Goal: Check status: Check status

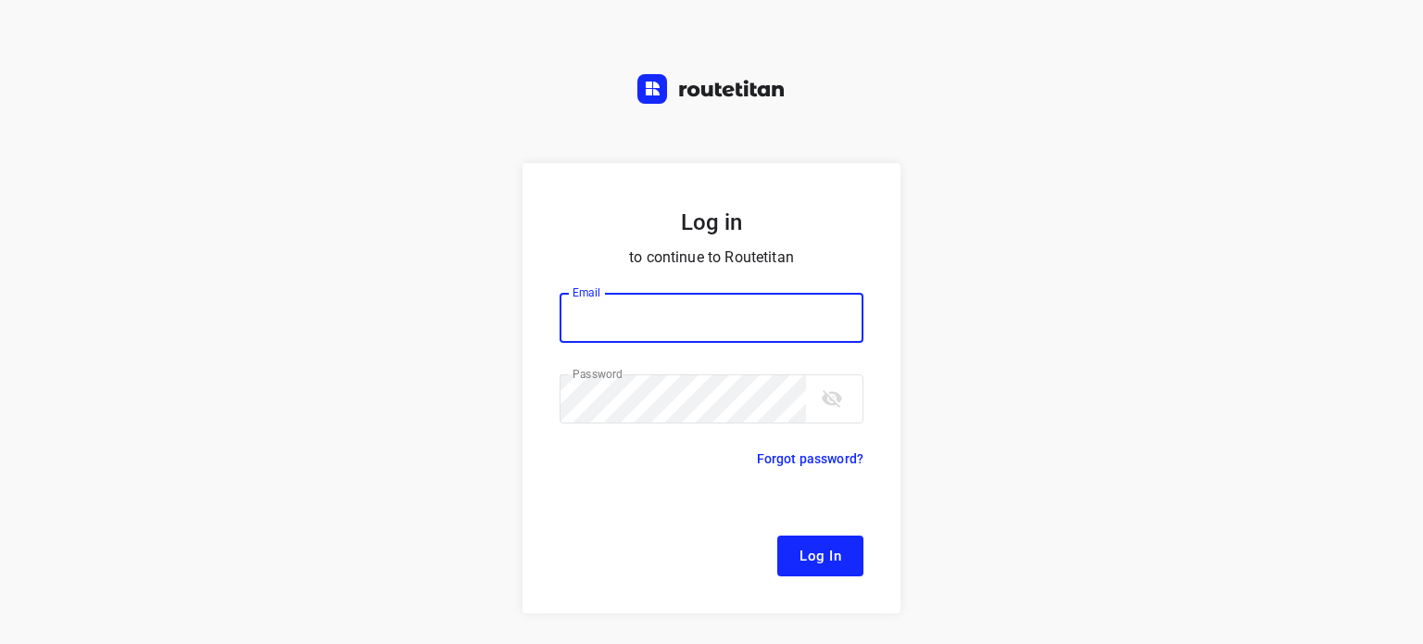
type input "[EMAIL_ADDRESS][DOMAIN_NAME]"
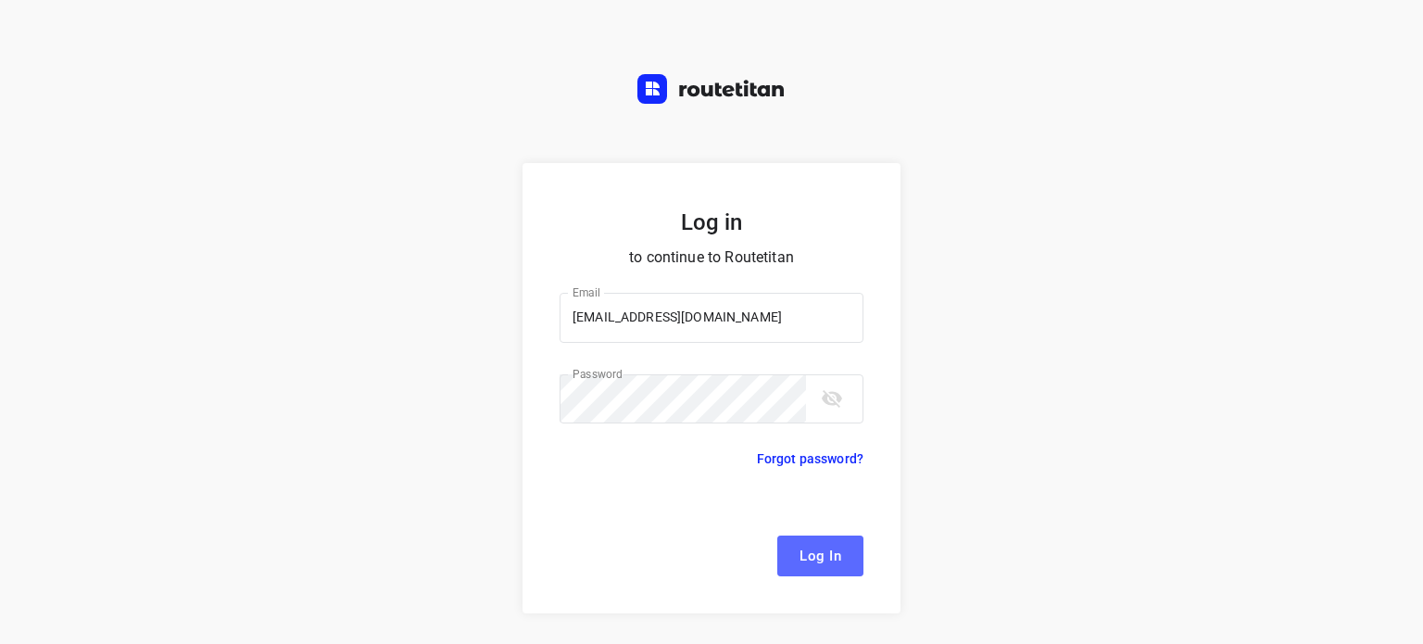
click at [823, 563] on span "Log In" at bounding box center [821, 556] width 42 height 24
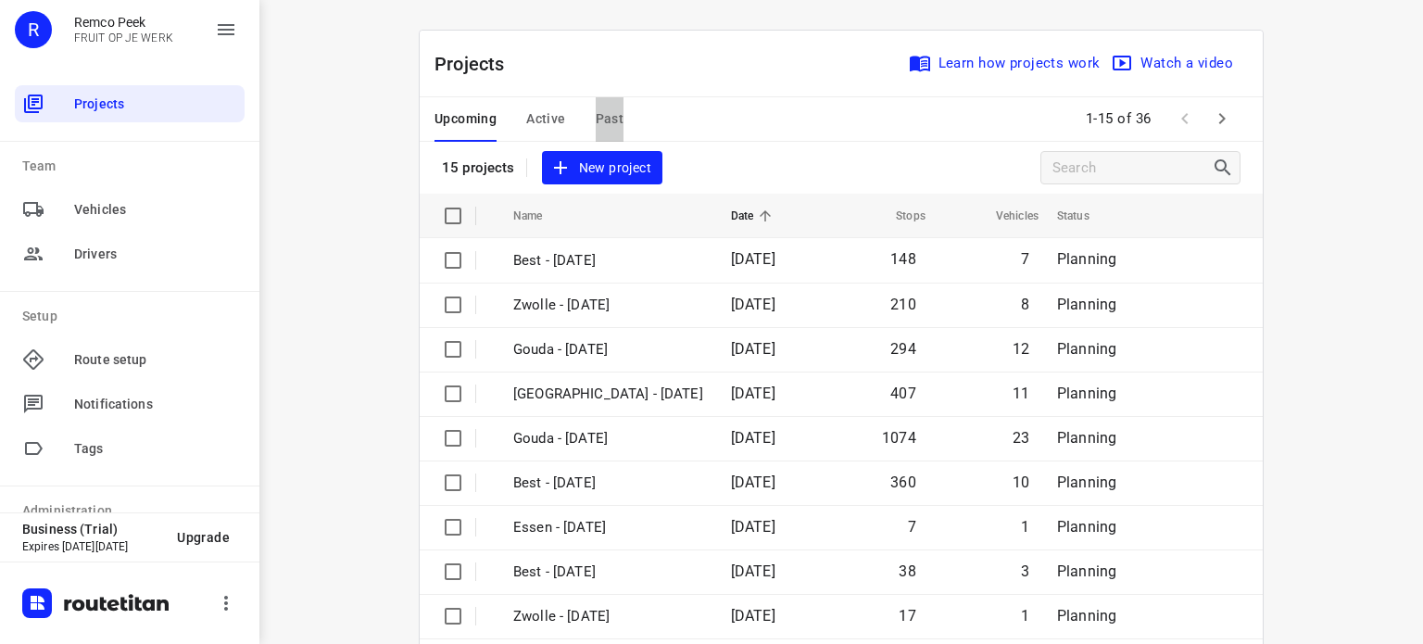
click at [600, 107] on span "Past" at bounding box center [610, 118] width 29 height 23
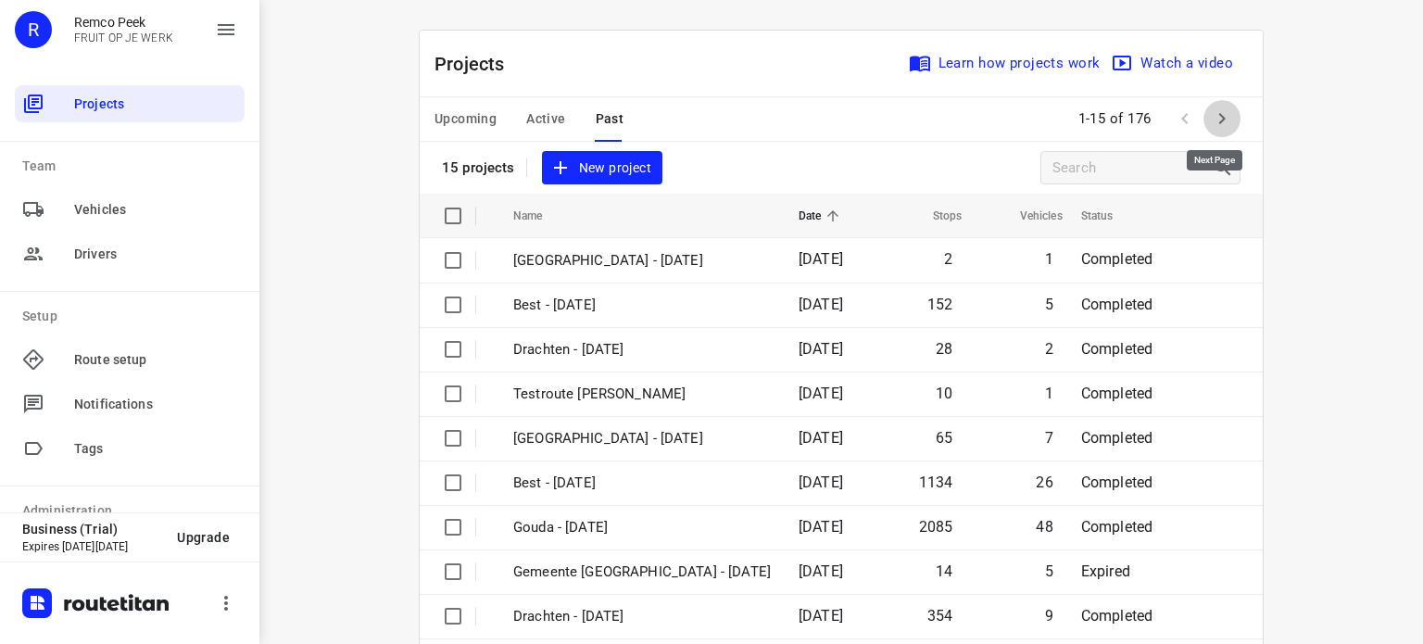
click at [1212, 111] on icon "button" at bounding box center [1222, 118] width 22 height 22
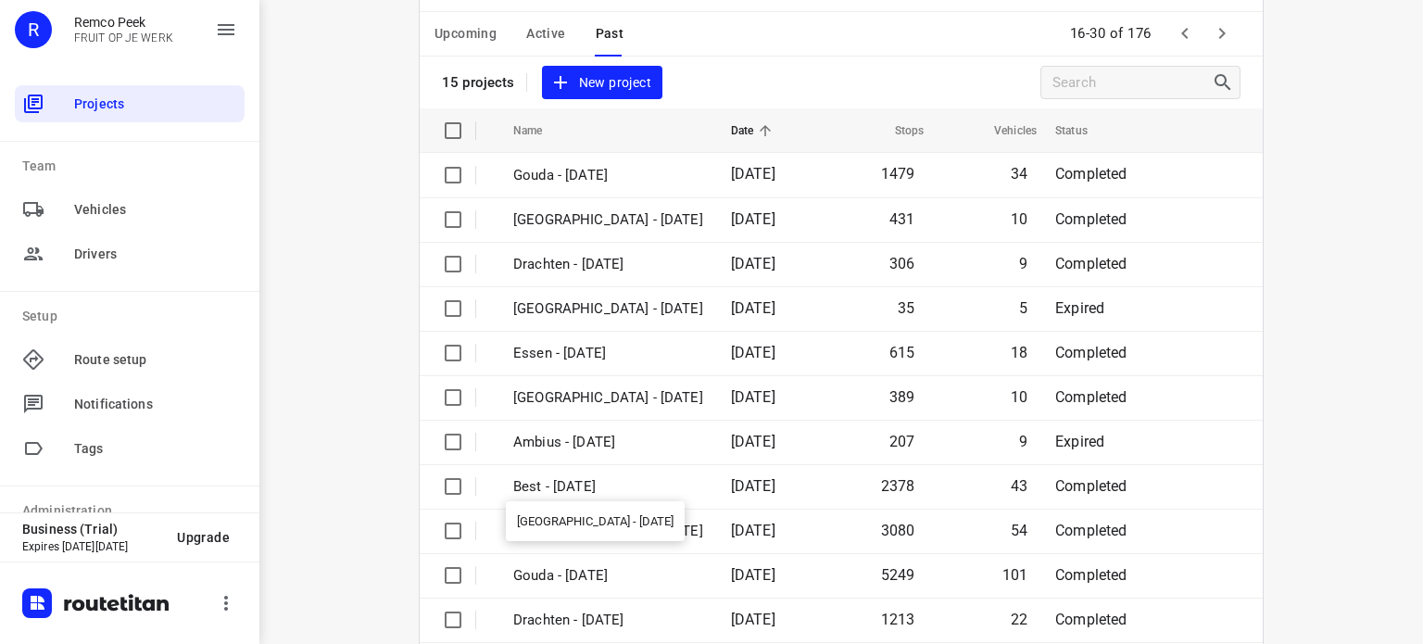
scroll to position [152, 0]
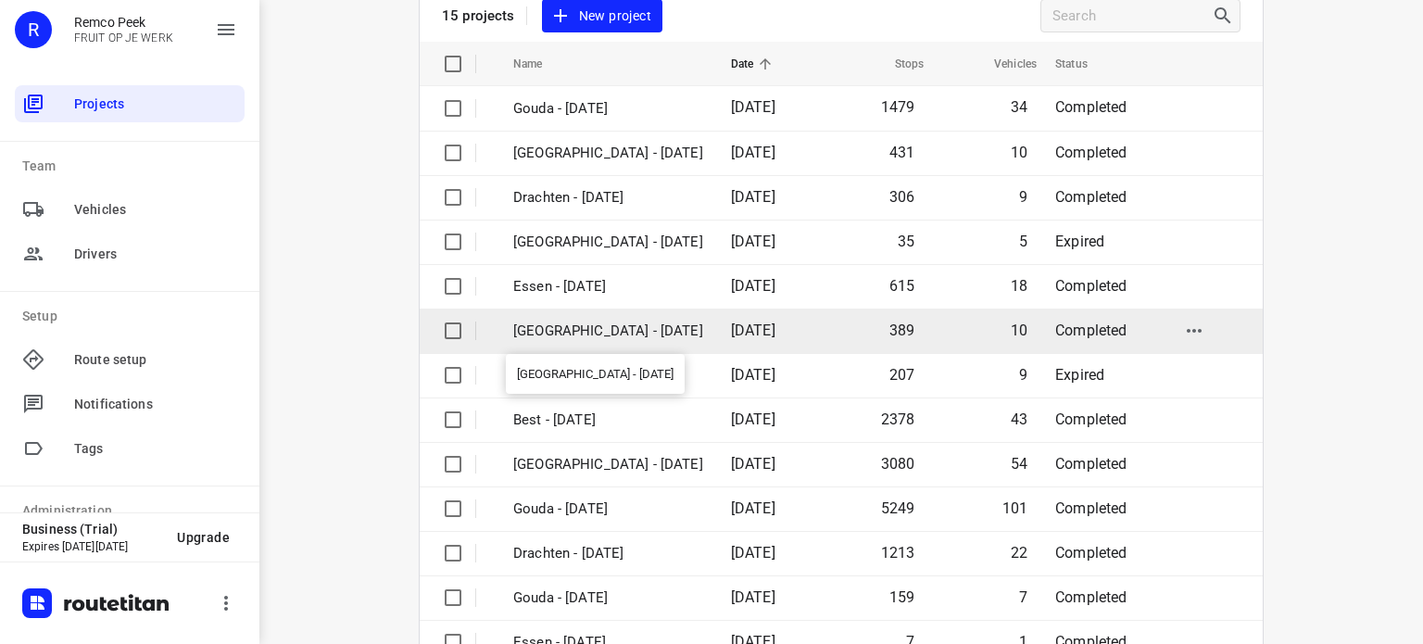
click at [579, 329] on p "[GEOGRAPHIC_DATA] - [DATE]" at bounding box center [608, 331] width 190 height 21
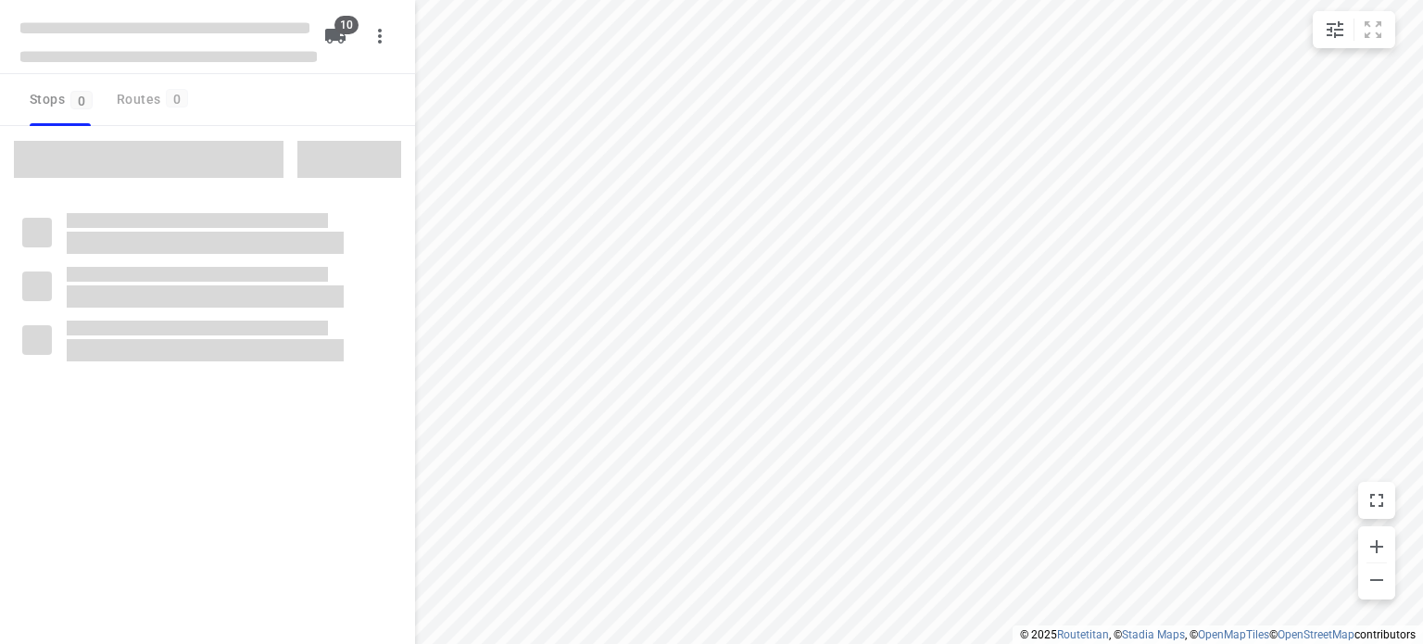
checkbox input "true"
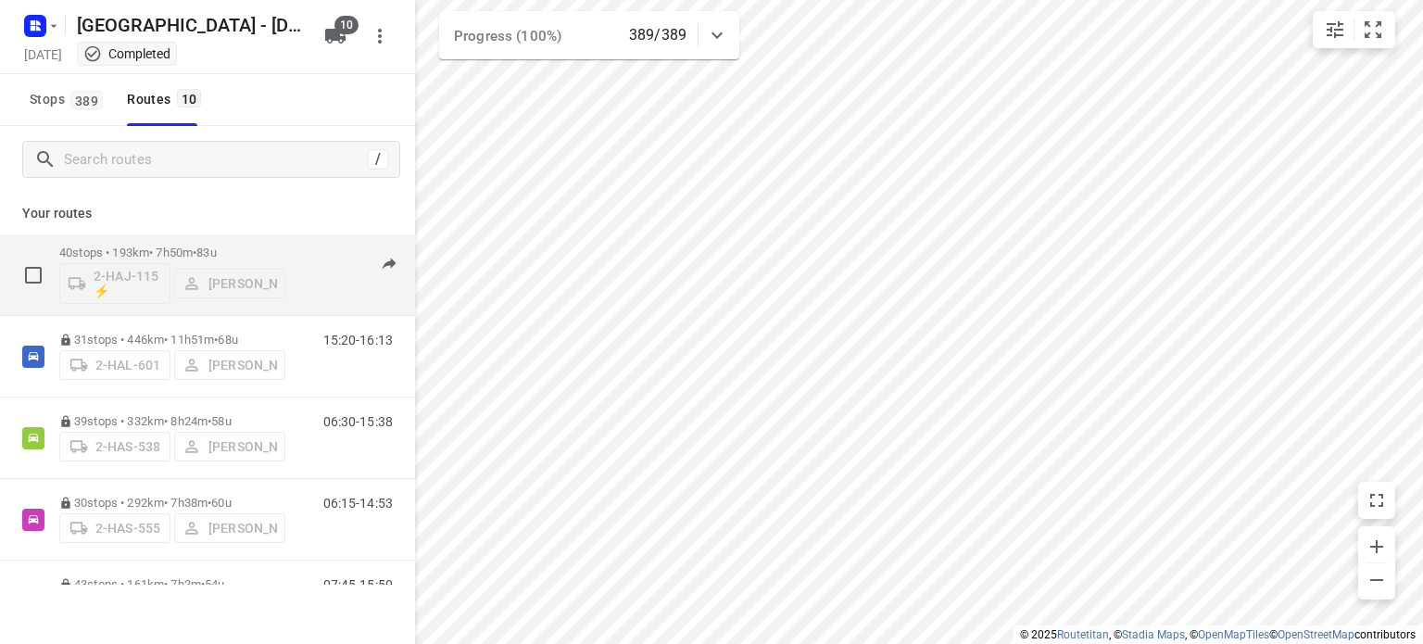
click at [133, 249] on p "40 stops • 193km • 7h50m • 83u" at bounding box center [172, 253] width 226 height 14
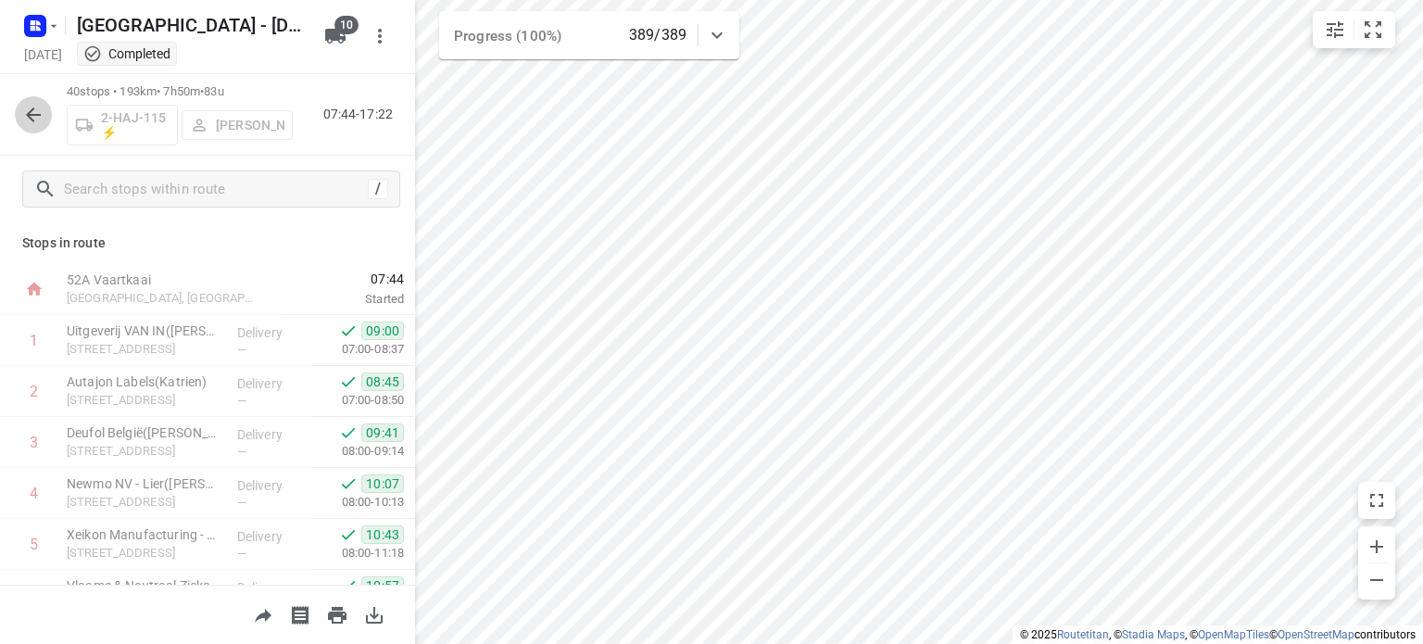
click at [29, 117] on icon "button" at bounding box center [33, 114] width 15 height 15
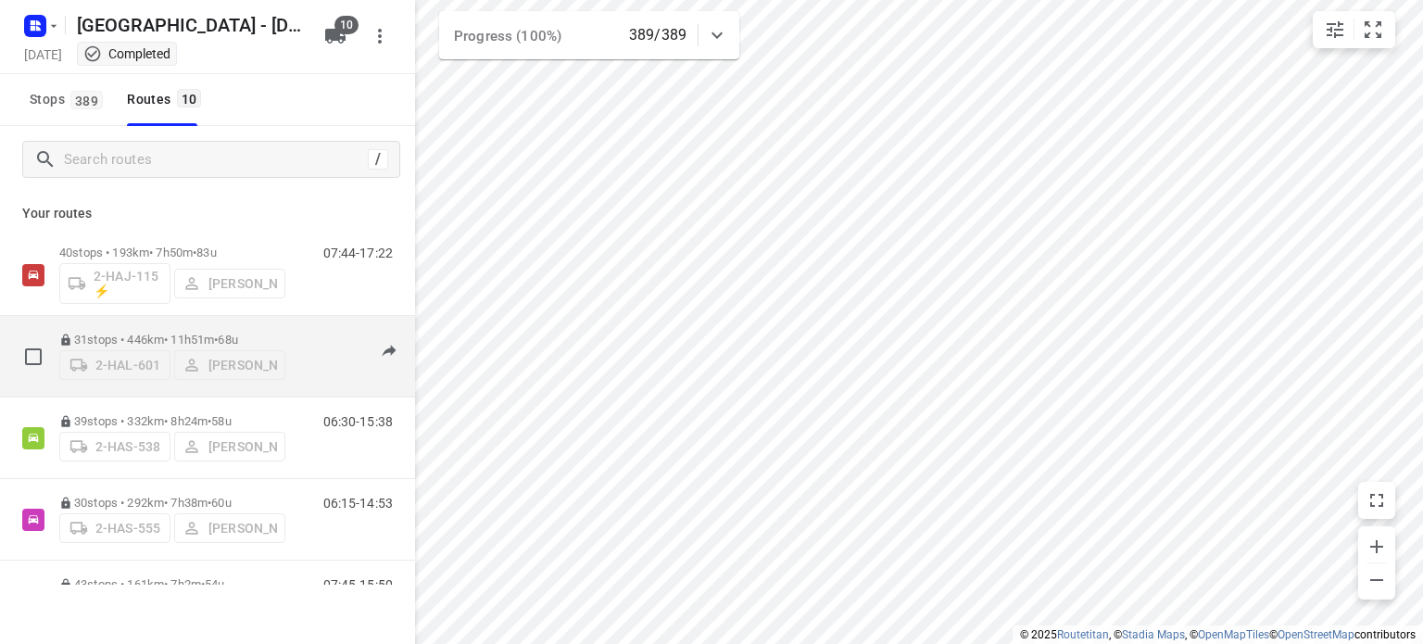
click at [133, 333] on p "31 stops • 446km • 11h51m • 68u" at bounding box center [172, 340] width 226 height 14
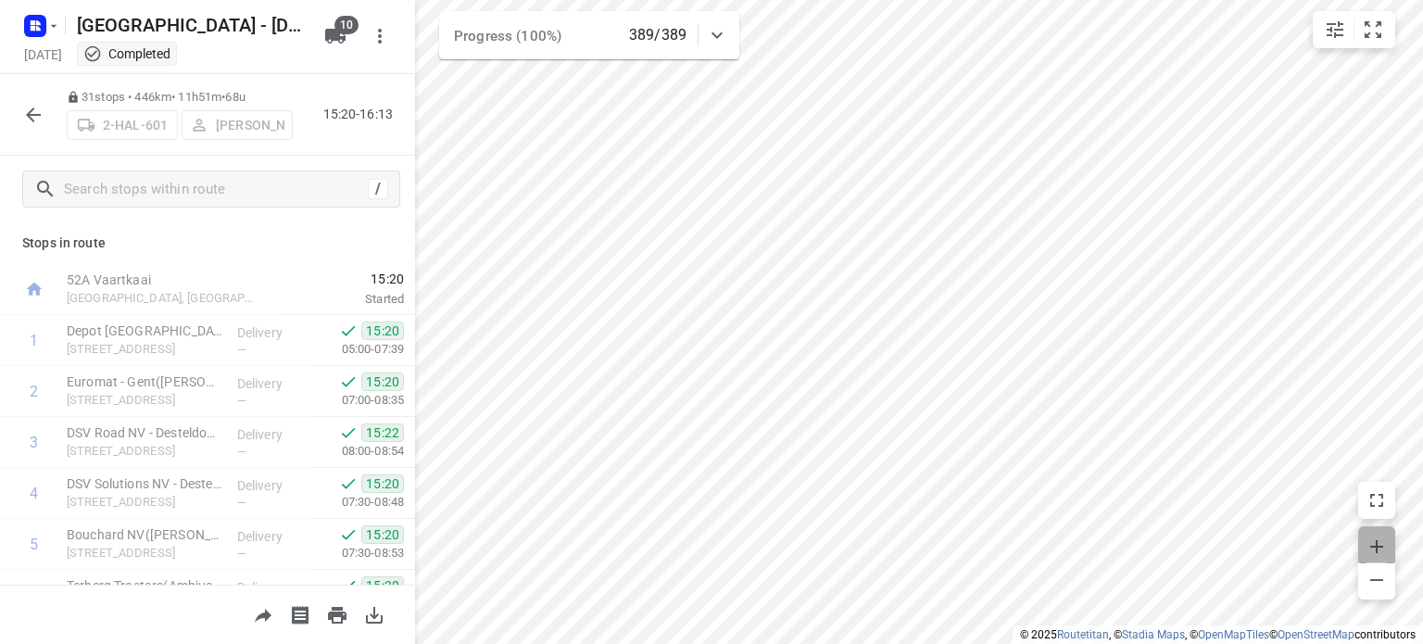
click at [1372, 548] on icon "button" at bounding box center [1377, 546] width 22 height 22
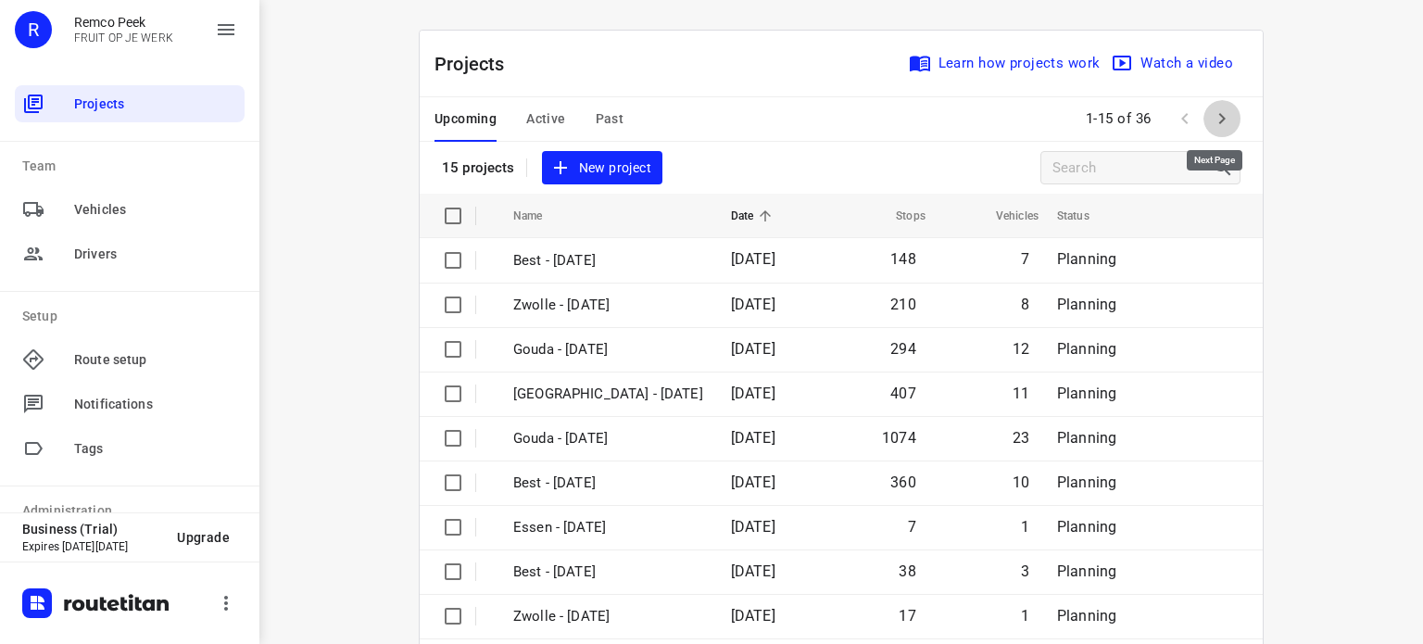
click at [1211, 132] on button "button" at bounding box center [1221, 118] width 37 height 37
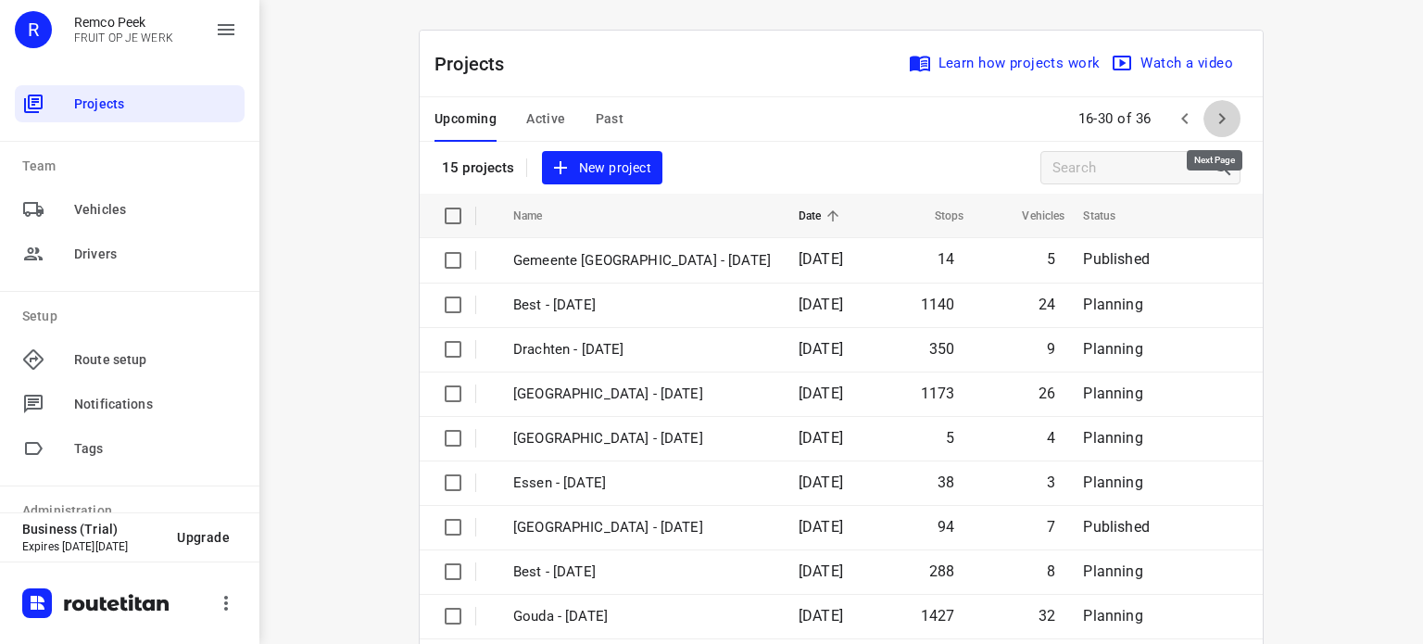
click at [1214, 120] on icon "button" at bounding box center [1222, 118] width 22 height 22
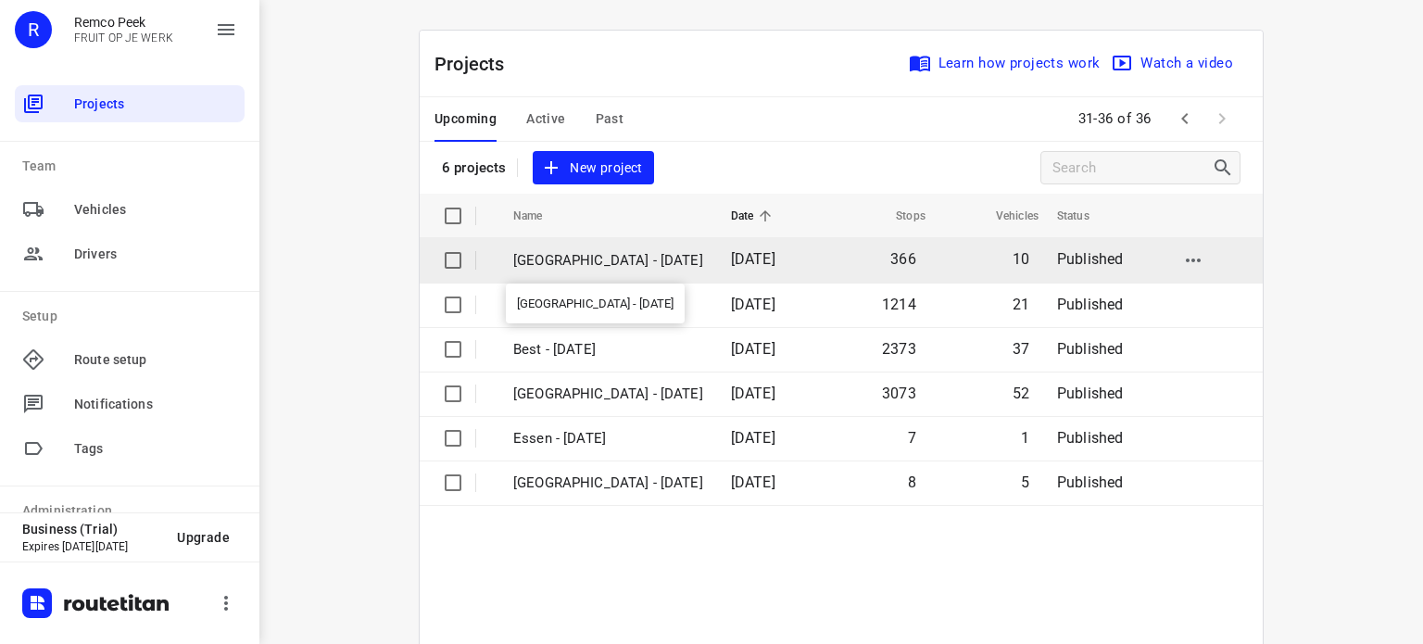
click at [606, 250] on p "[GEOGRAPHIC_DATA] - [DATE]" at bounding box center [608, 260] width 190 height 21
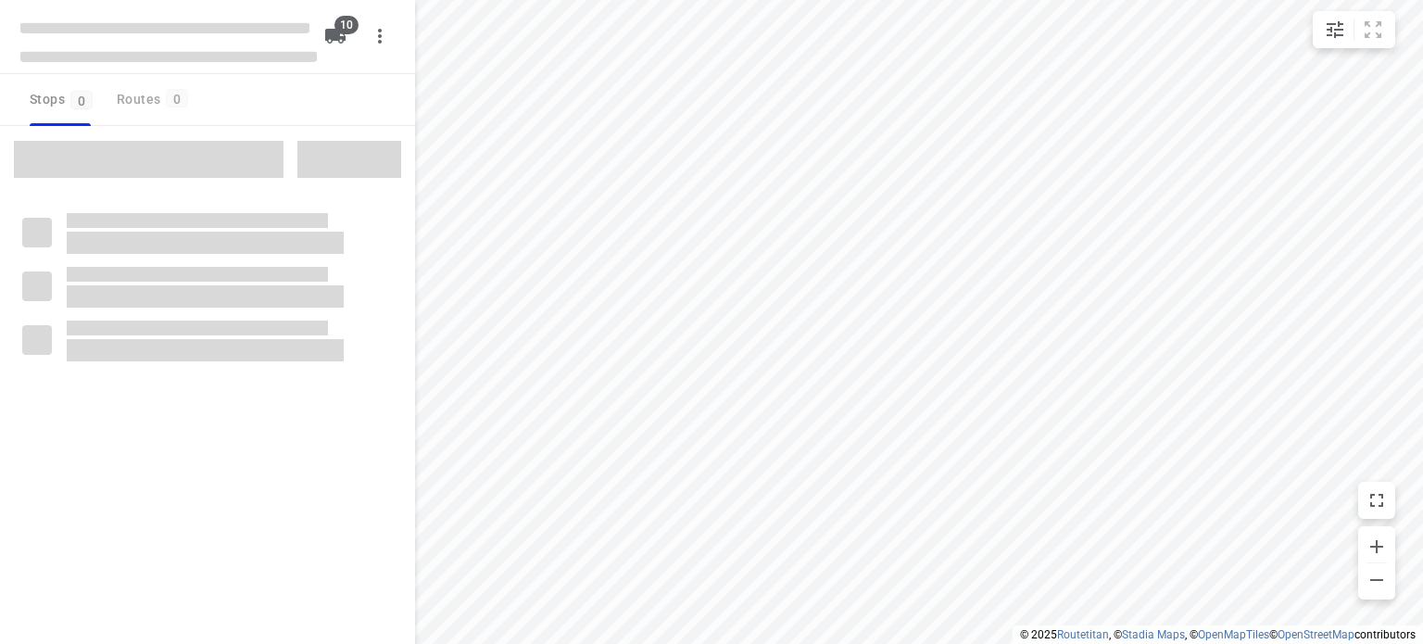
checkbox input "true"
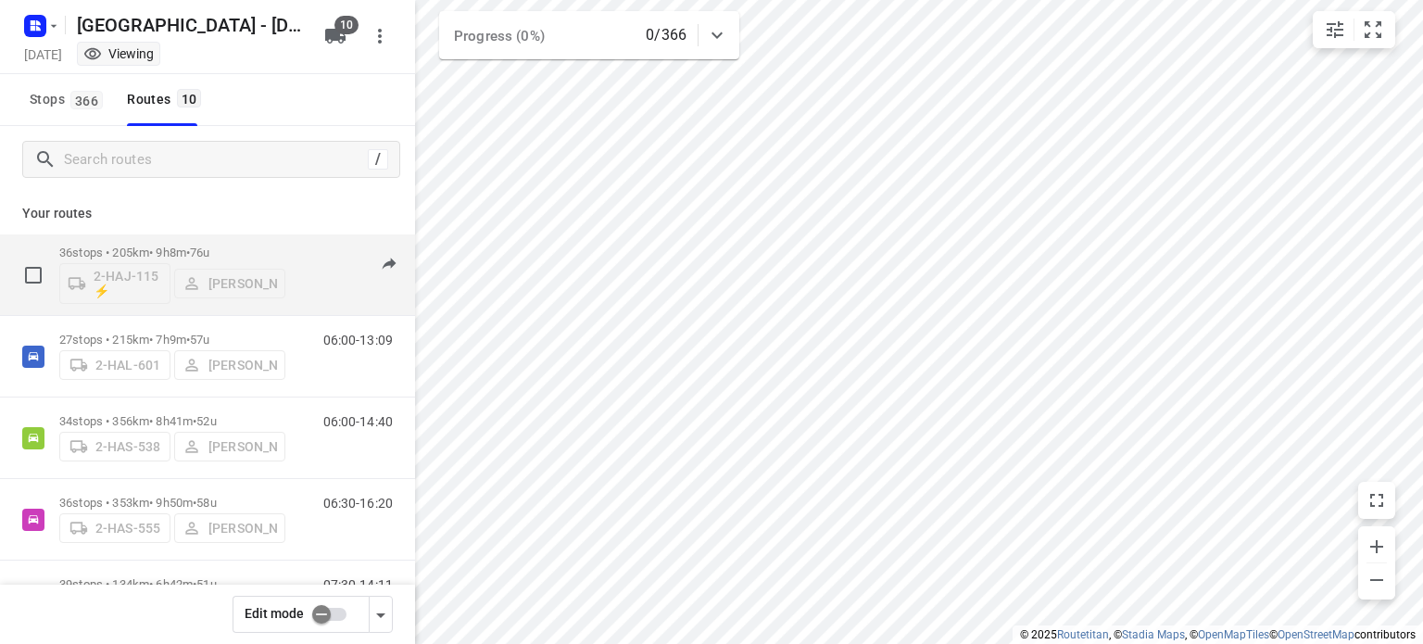
click at [160, 244] on div "36 stops • 205km • 9h8m • 76u 2-HAJ-115 ⚡ Kevin De Keulenaer" at bounding box center [172, 274] width 226 height 77
